Goal: Task Accomplishment & Management: Manage account settings

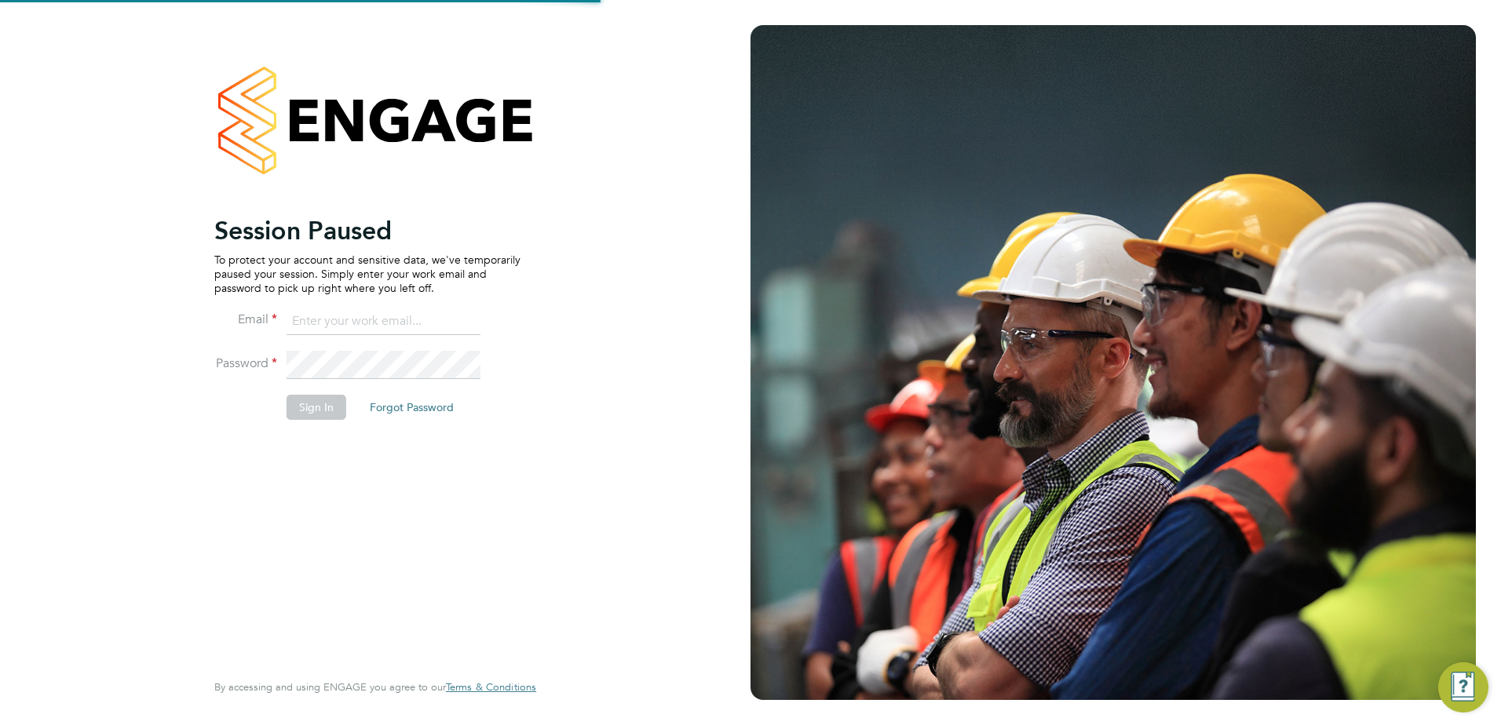
type input "callum.haire@vistry.co.uk"
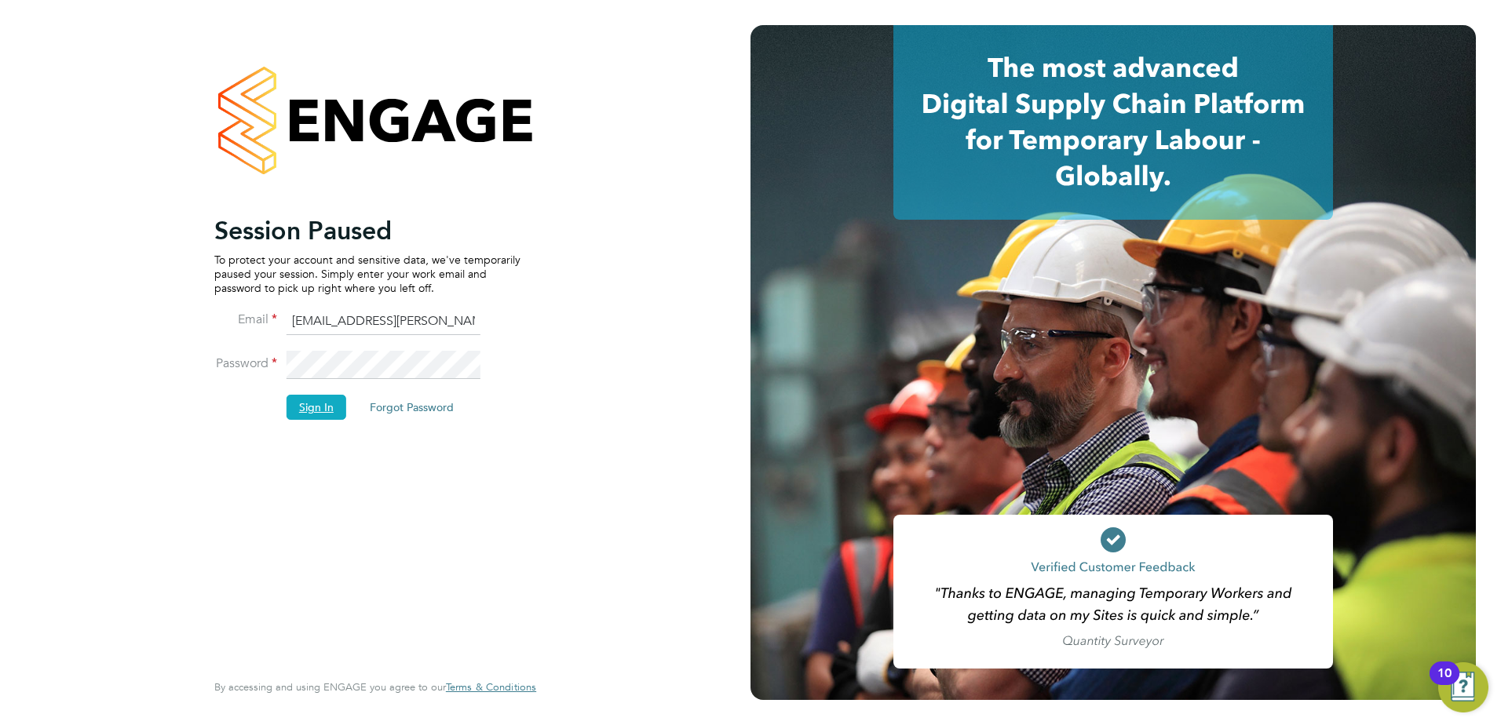
click at [310, 410] on button "Sign In" at bounding box center [316, 407] width 60 height 25
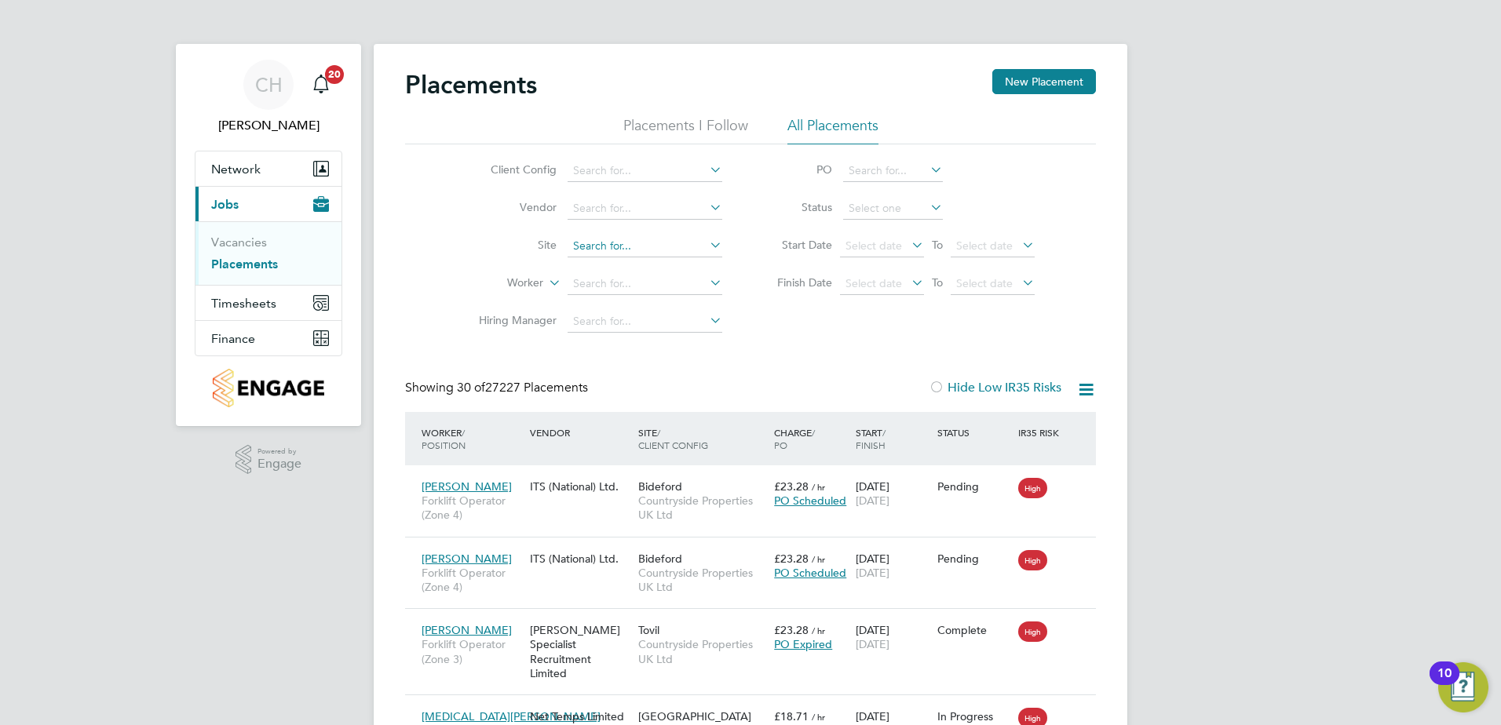
click at [599, 244] on input at bounding box center [644, 246] width 155 height 22
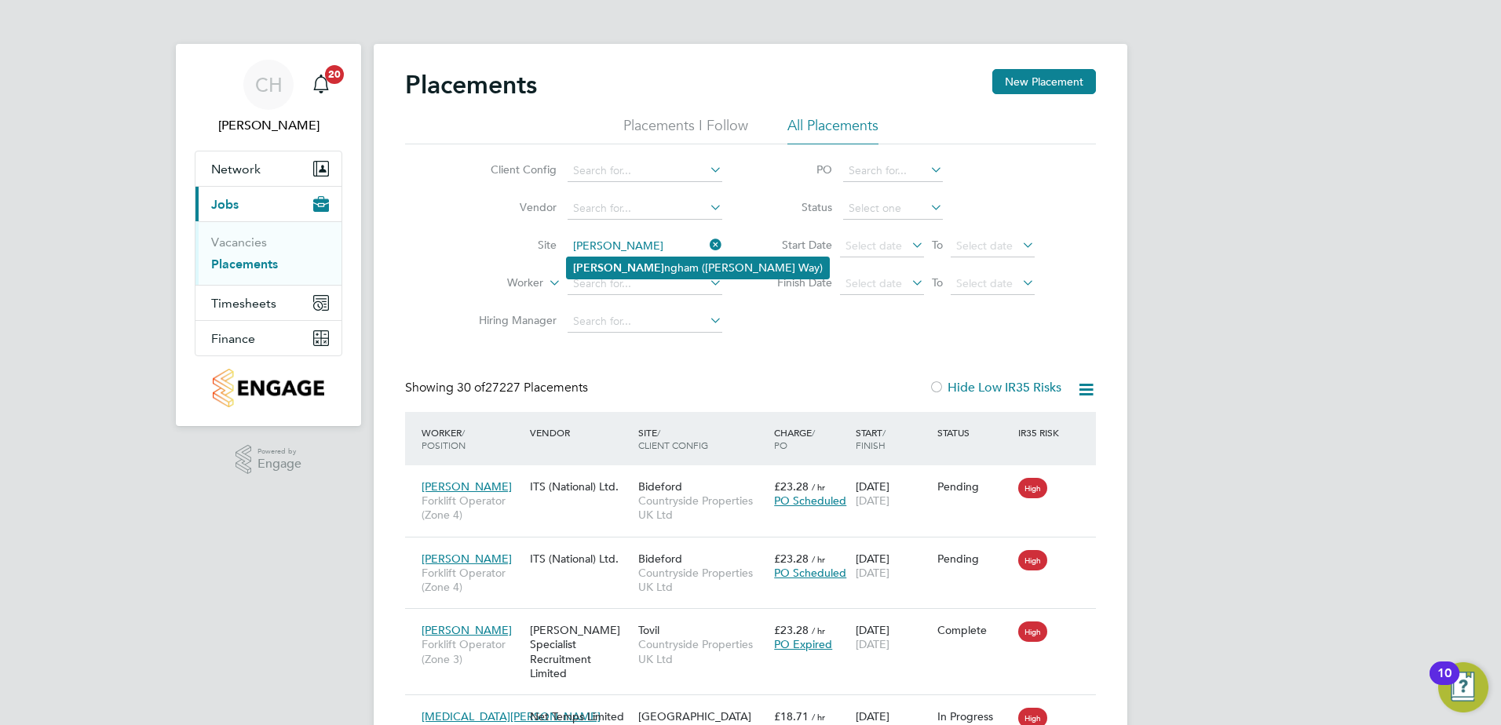
click at [637, 270] on li "[PERSON_NAME] ngham ([PERSON_NAME] Way)" at bounding box center [698, 267] width 262 height 21
type input "Buckingham ([PERSON_NAME] Way)"
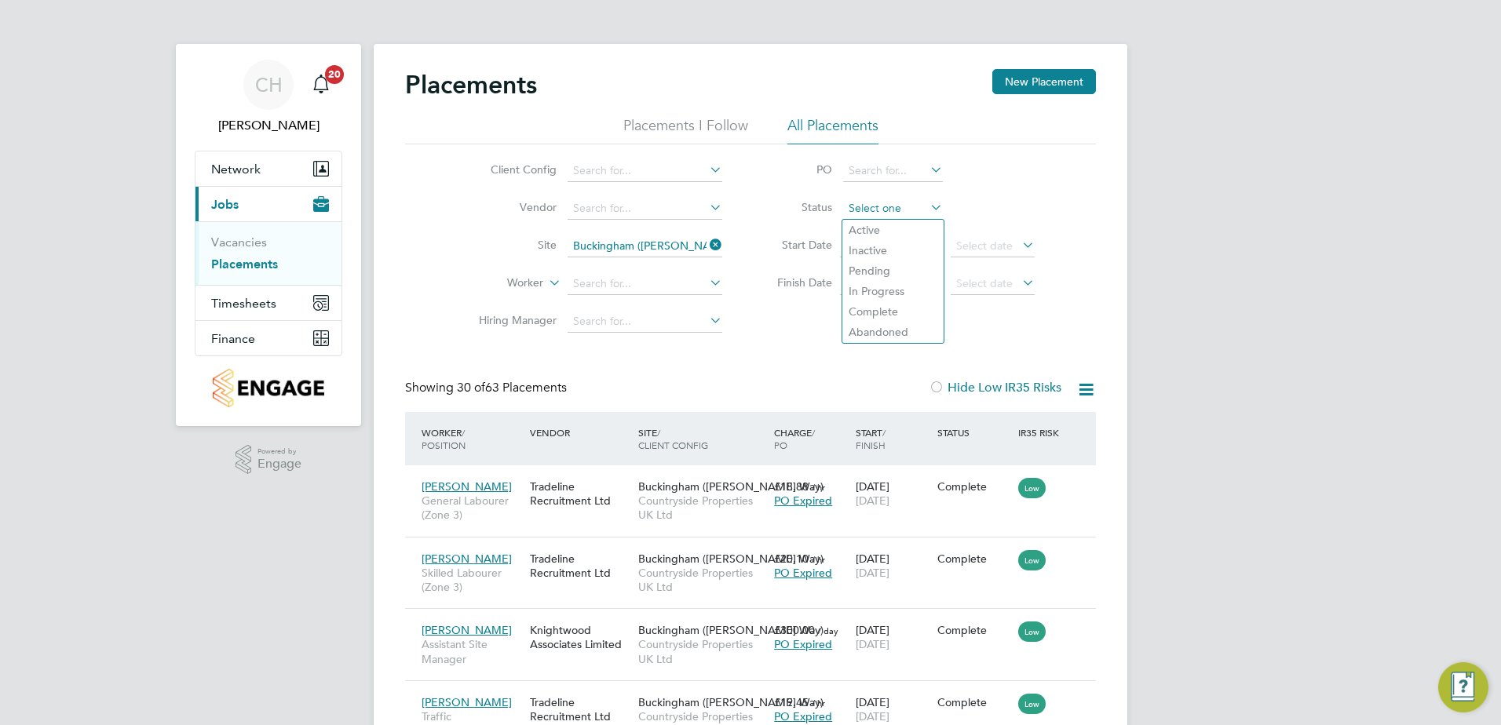
click at [883, 202] on input at bounding box center [893, 209] width 100 height 22
click at [883, 224] on li "Active" at bounding box center [892, 230] width 101 height 20
type input "Active"
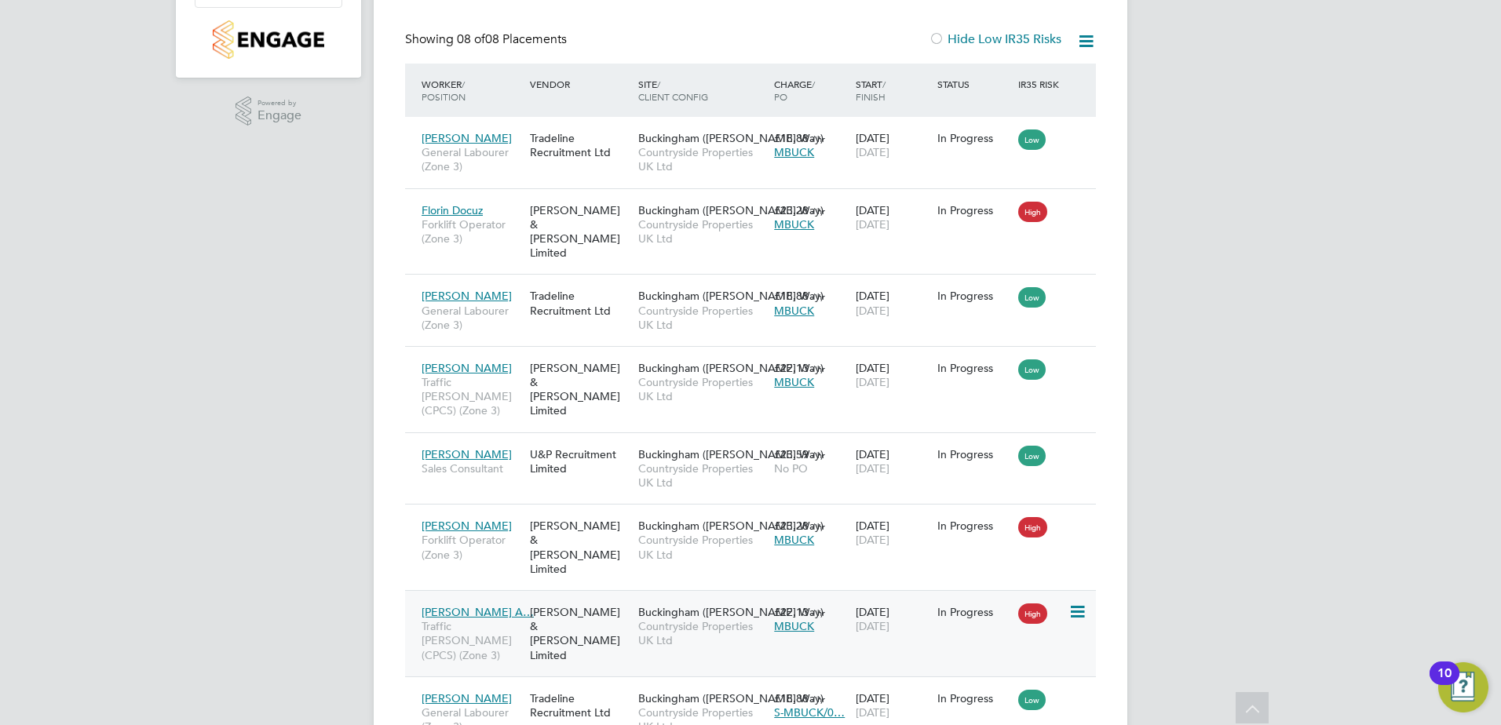
scroll to position [388, 0]
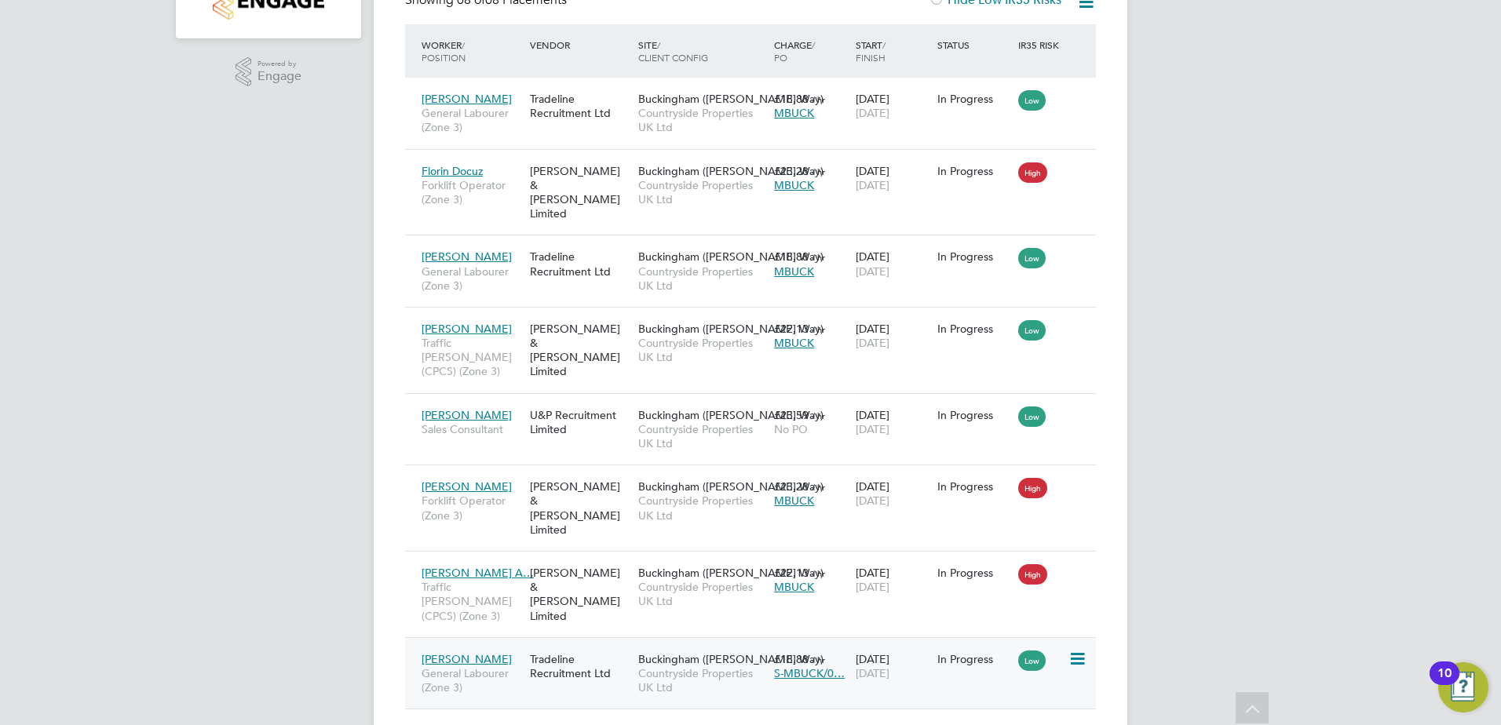
drag, startPoint x: 545, startPoint y: 622, endPoint x: 691, endPoint y: 649, distance: 148.5
click at [691, 649] on div "[PERSON_NAME] General Labourer (Zone 3) Tradeline Recruitment Ltd [GEOGRAPHIC_D…" at bounding box center [750, 673] width 691 height 72
click at [575, 644] on div "Tradeline Recruitment Ltd" at bounding box center [580, 666] width 108 height 44
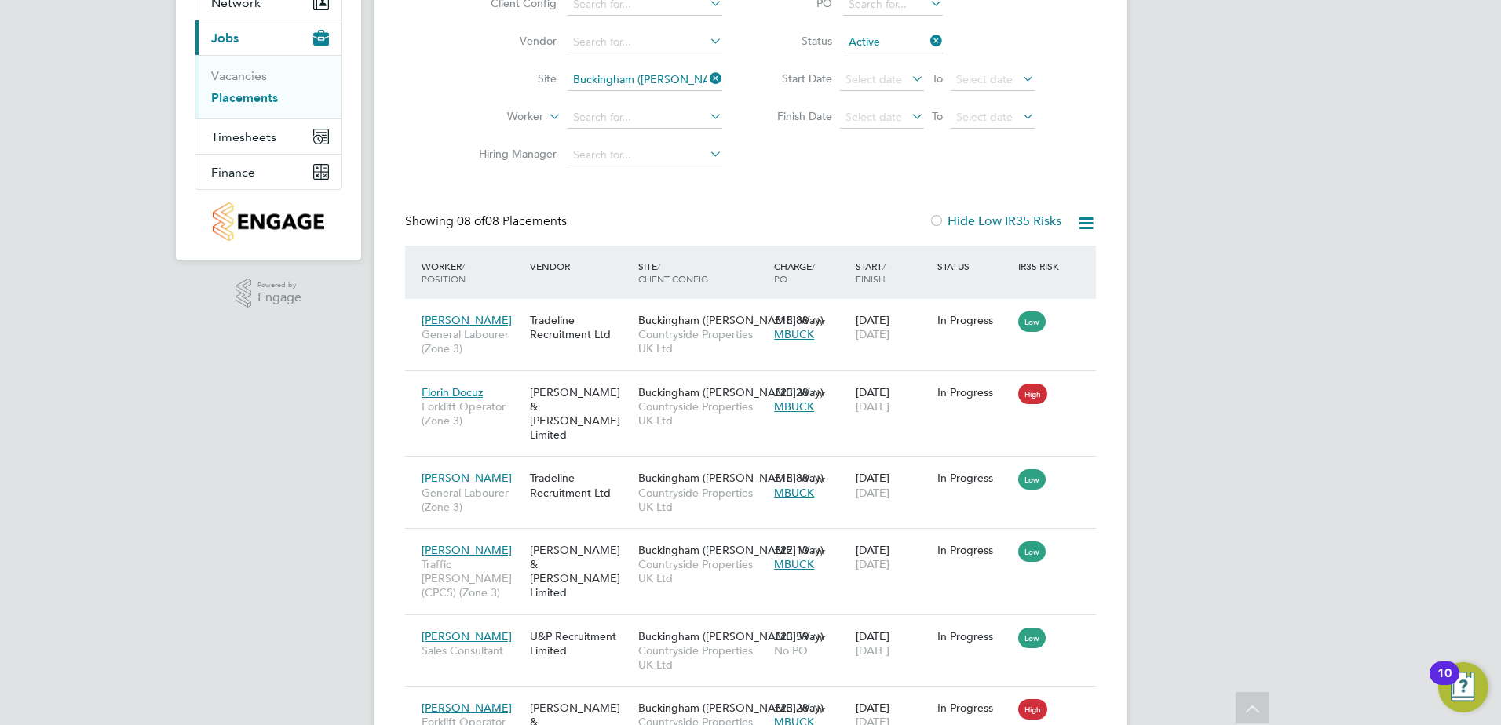
scroll to position [164, 0]
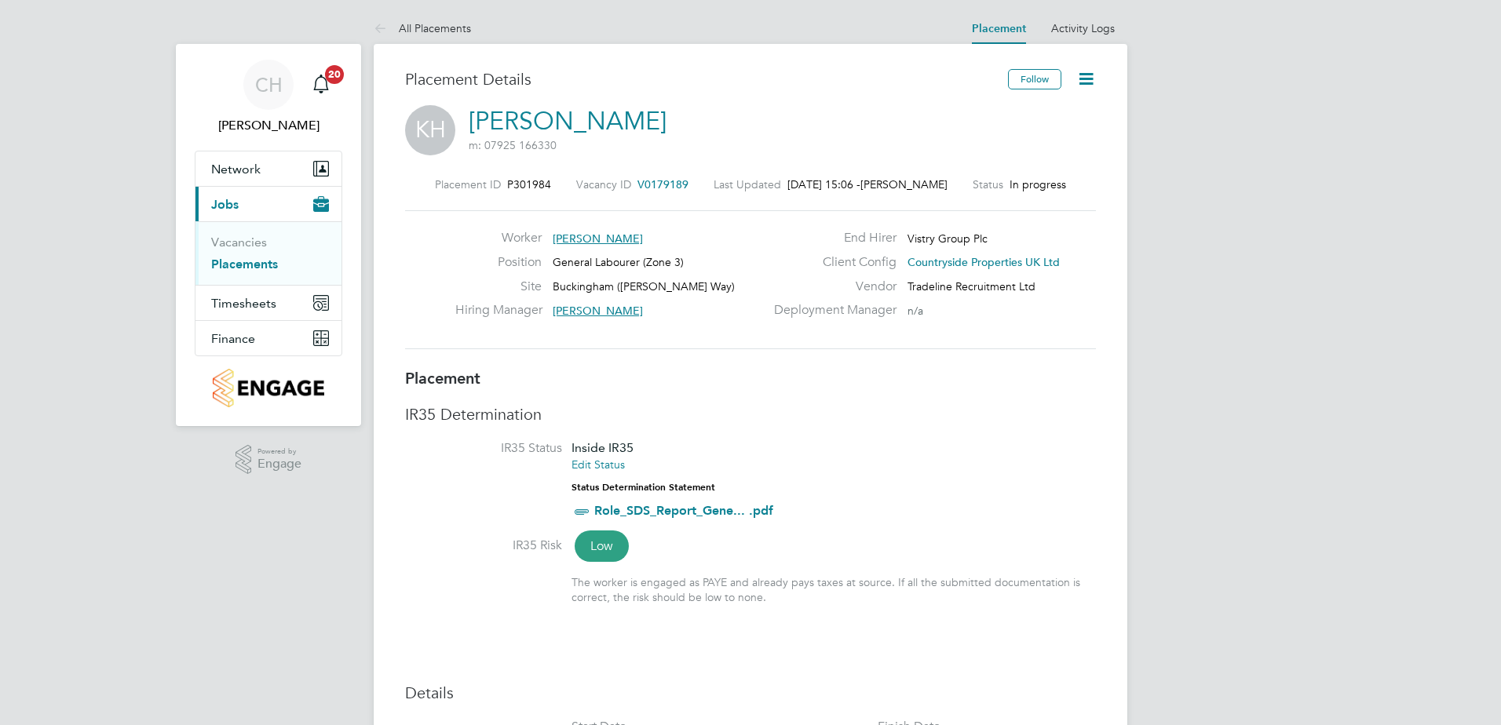
scroll to position [8, 8]
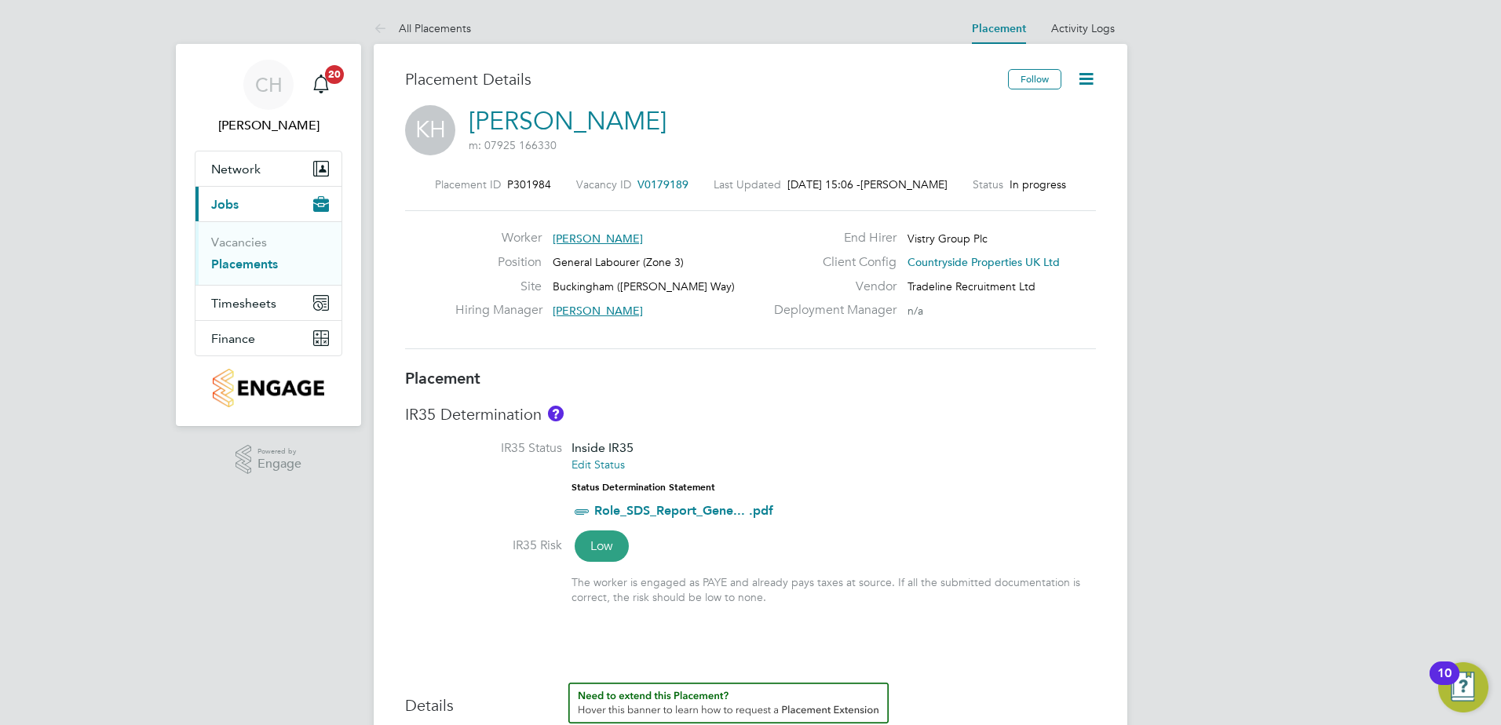
click at [1085, 75] on icon at bounding box center [1086, 79] width 20 height 20
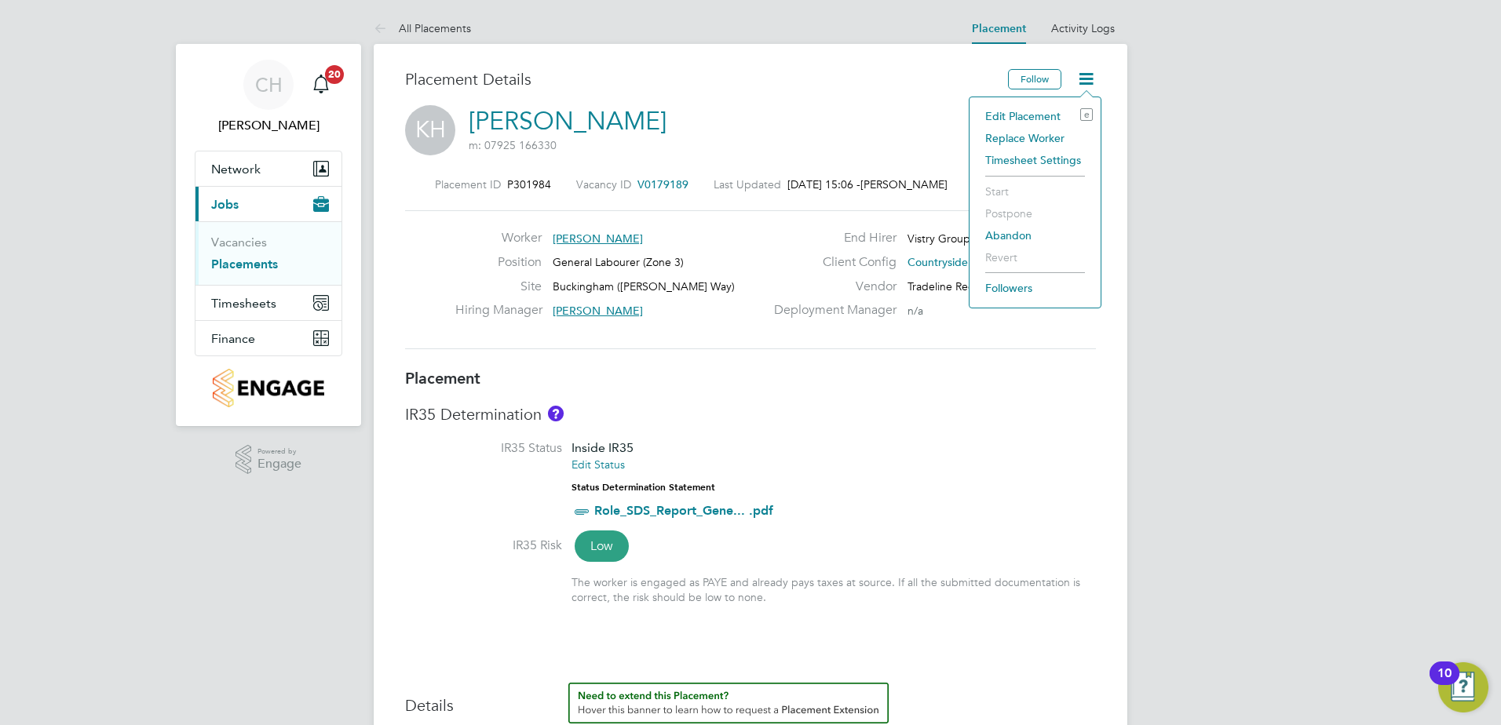
click at [1019, 108] on li "Edit Placement e" at bounding box center [1034, 116] width 115 height 22
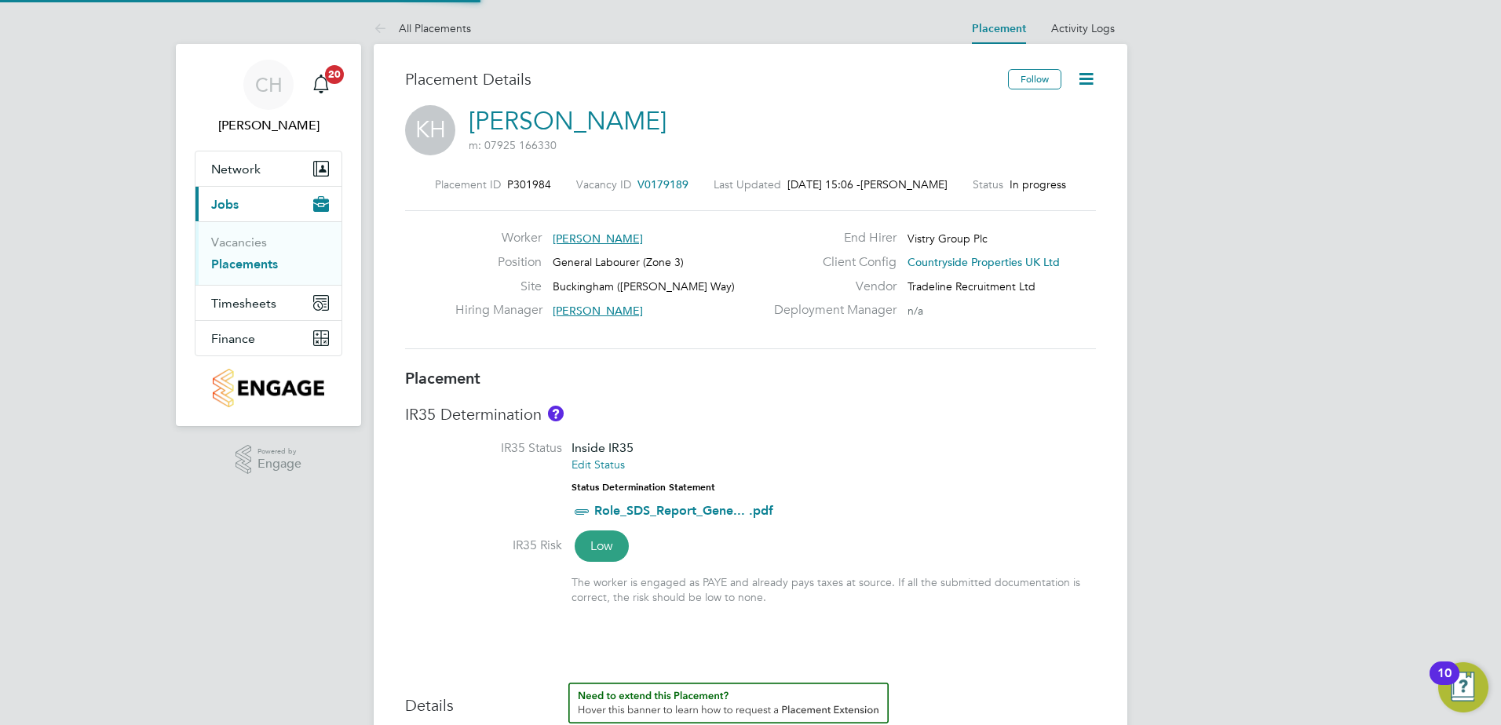
type input "Craig Johnson"
type input "[DATE]"
type input "07:30"
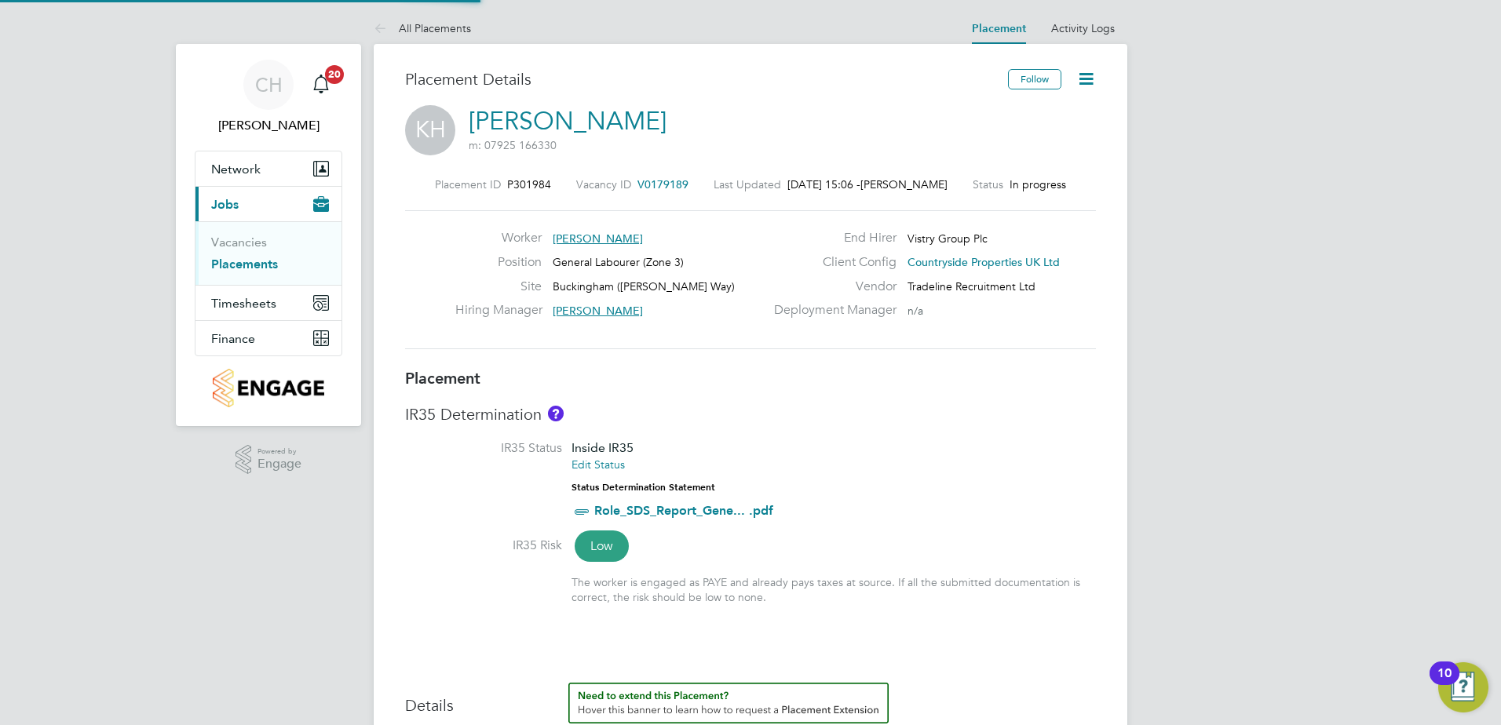
type input "16:30"
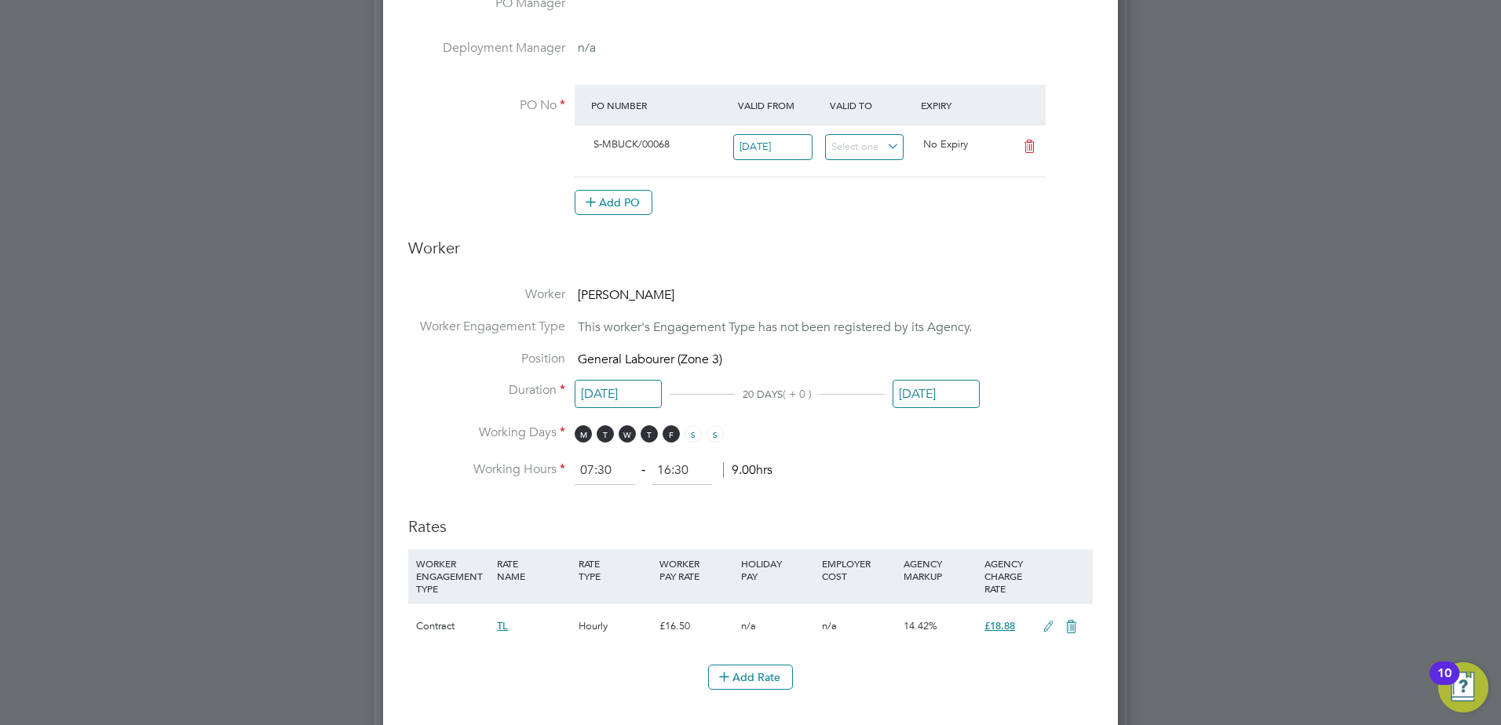
click at [933, 396] on input "[DATE]" at bounding box center [935, 394] width 87 height 29
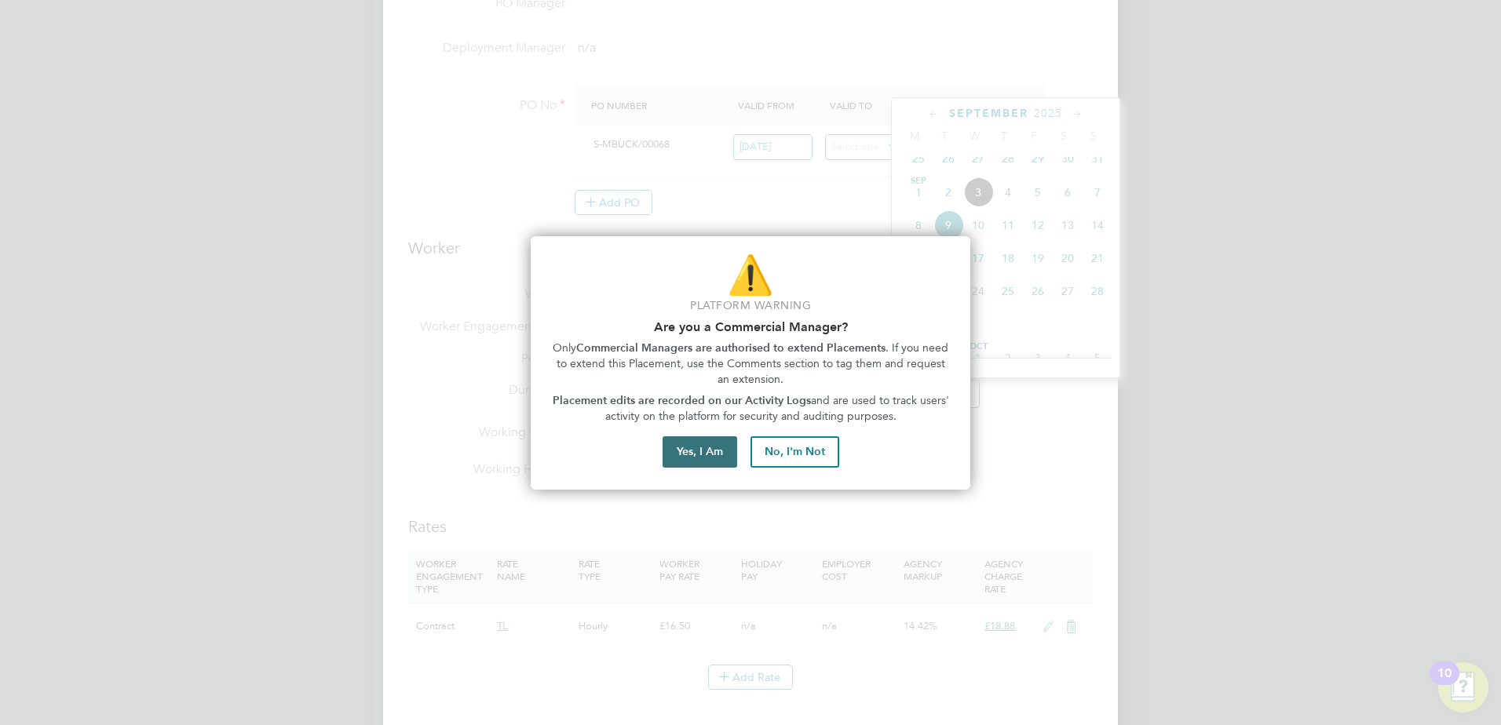
click at [711, 450] on button "Yes, I Am" at bounding box center [699, 451] width 75 height 31
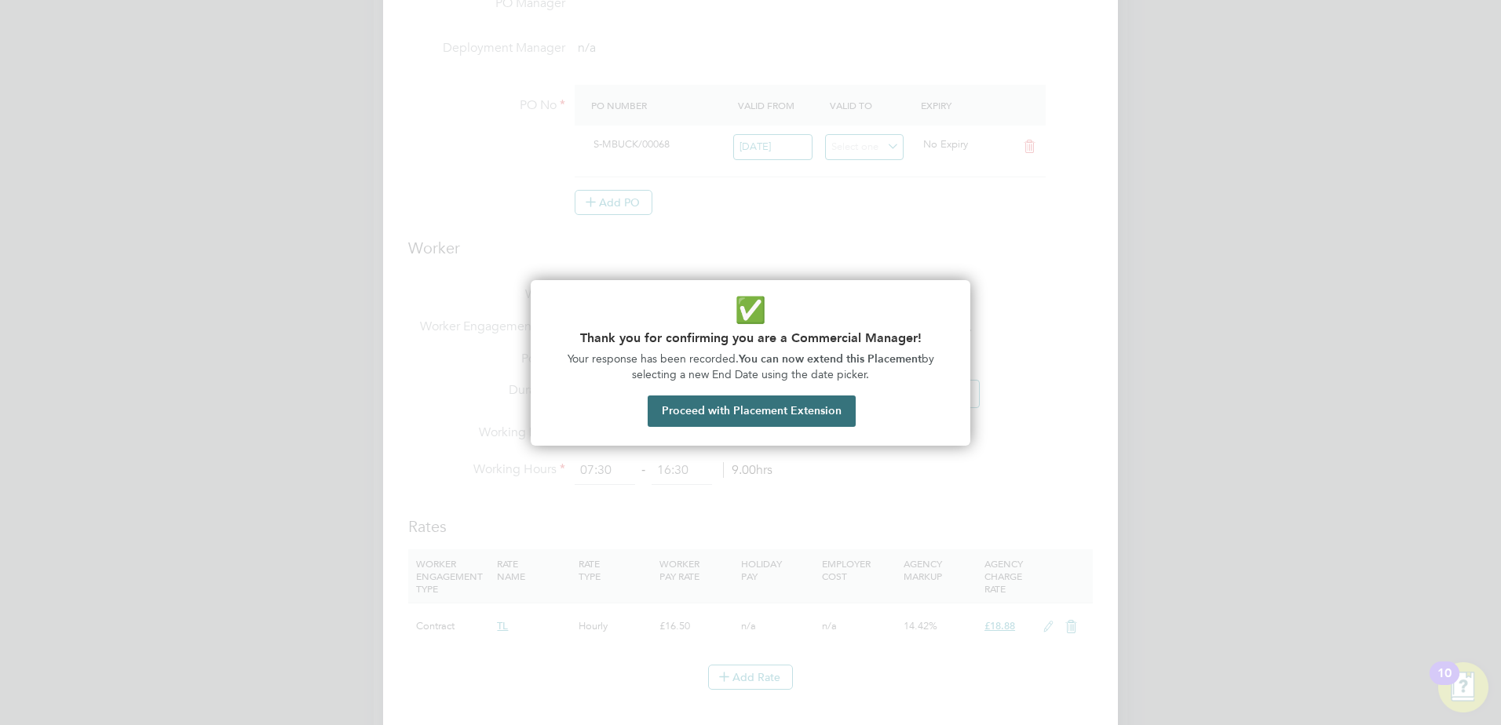
click at [778, 413] on button "Proceed with Placement Extension" at bounding box center [752, 411] width 208 height 31
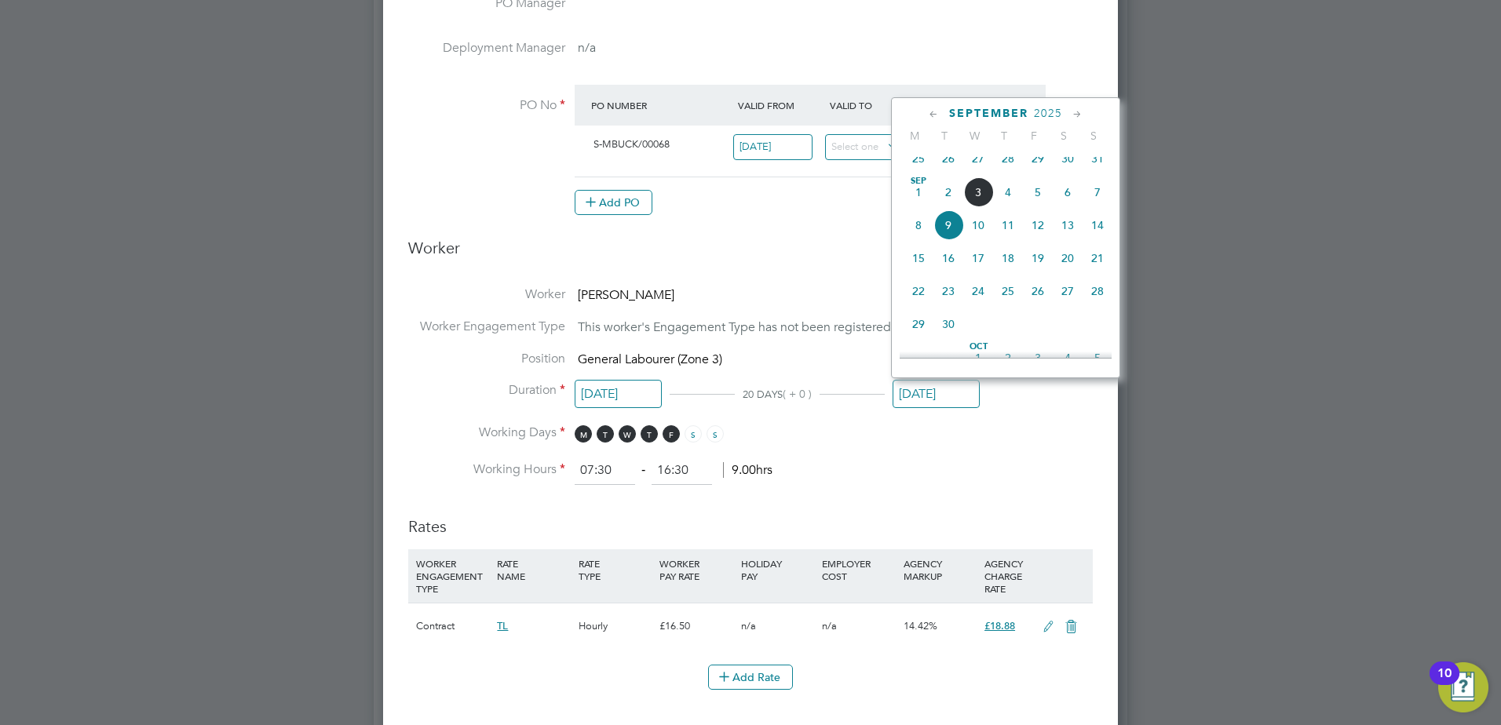
click at [980, 206] on span "3" at bounding box center [978, 192] width 30 height 30
type input "[DATE]"
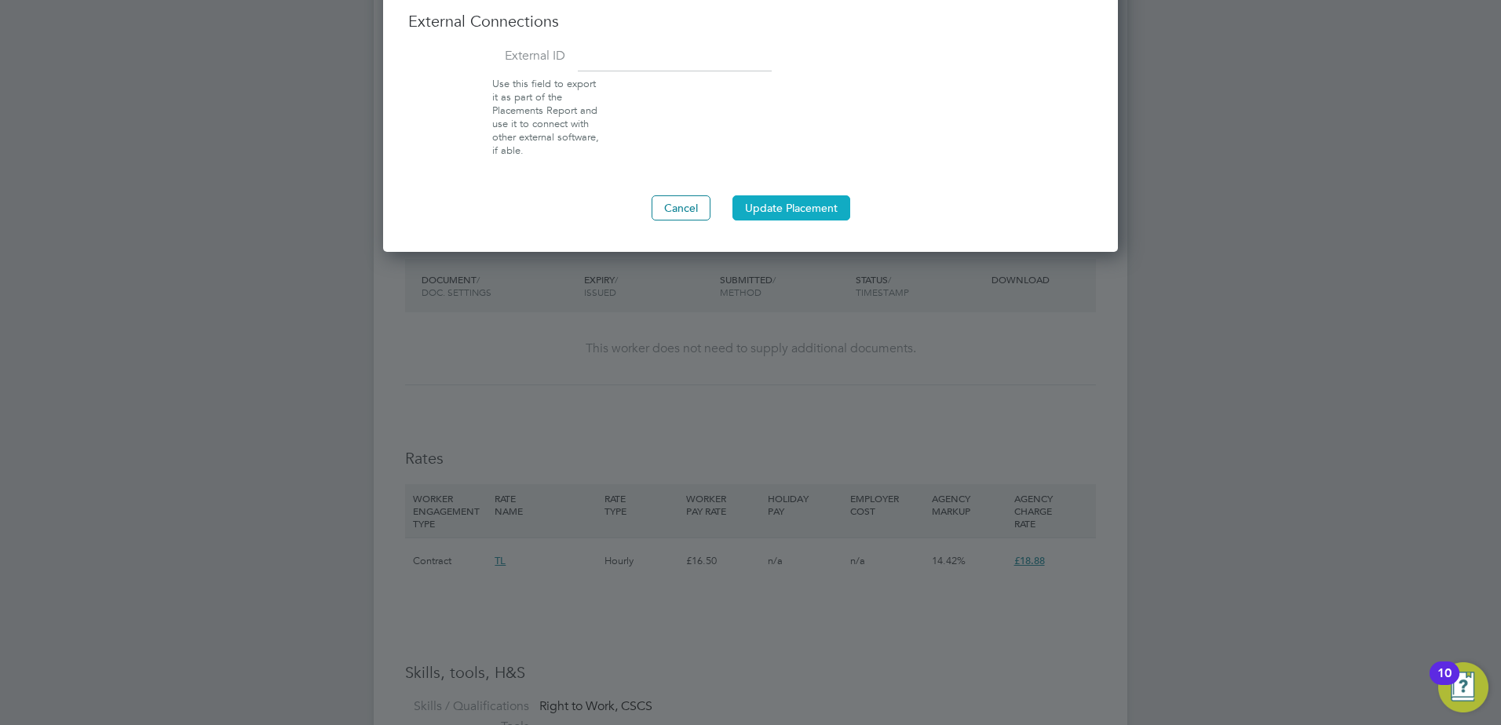
click at [809, 204] on button "Update Placement" at bounding box center [791, 207] width 118 height 25
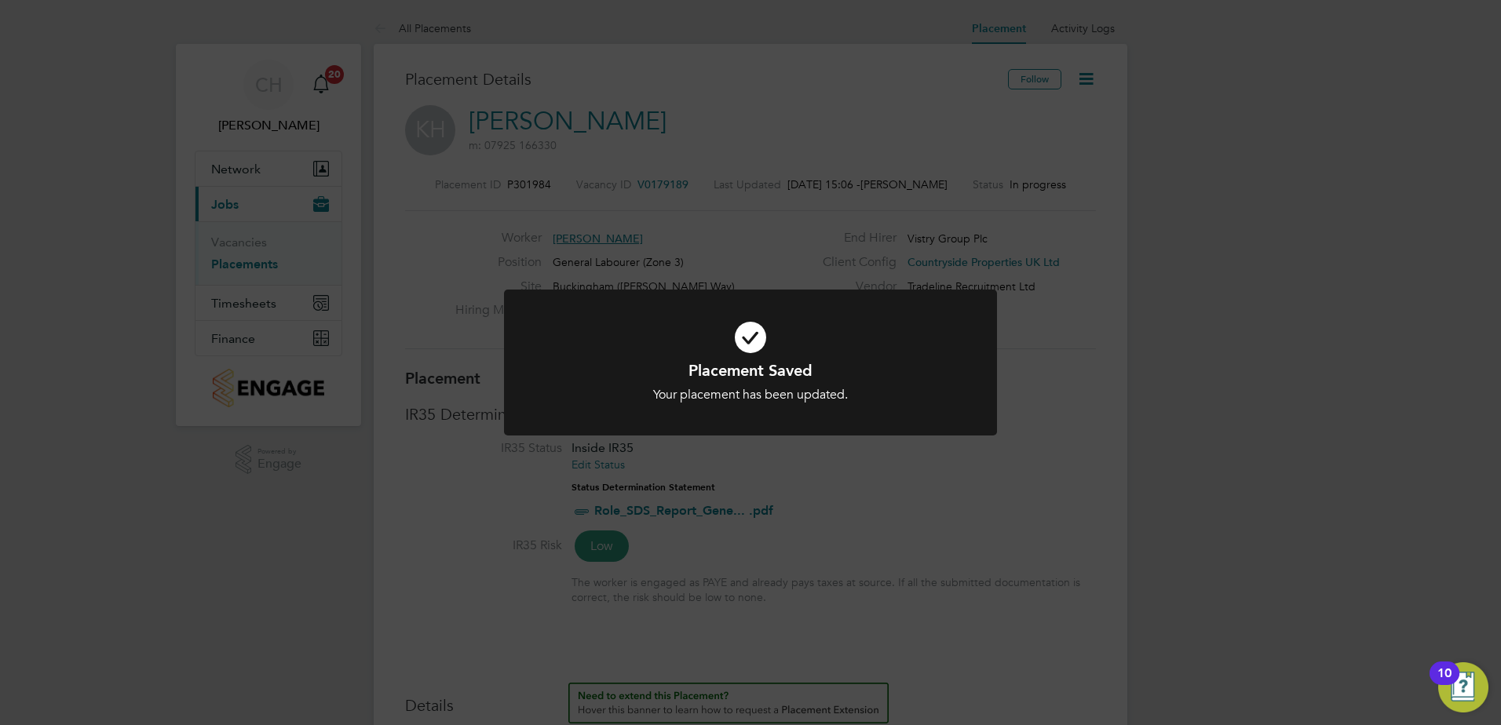
click at [1082, 248] on div "Placement Saved Your placement has been updated. Cancel Okay" at bounding box center [750, 362] width 1501 height 725
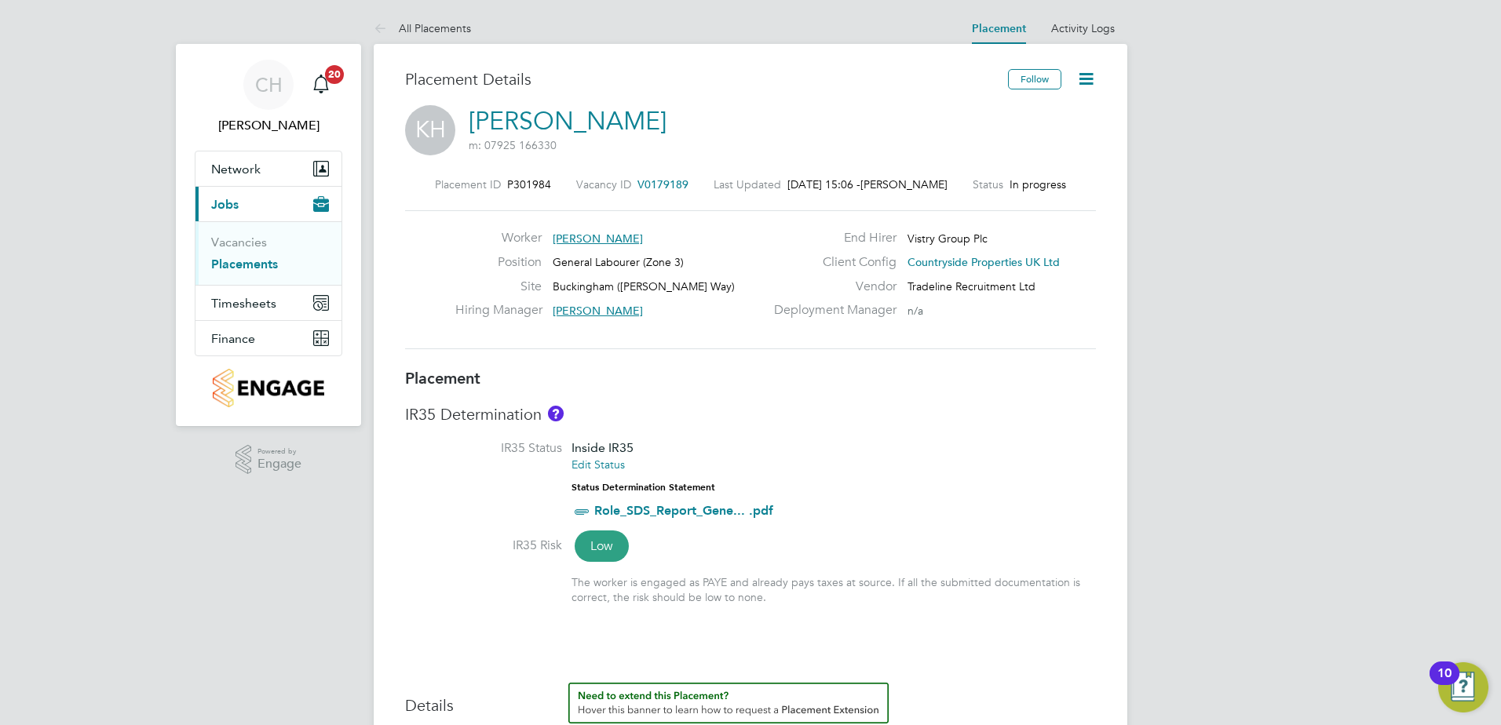
click at [752, 93] on div "Placement Details" at bounding box center [700, 87] width 591 height 36
